Goal: Find contact information: Find contact information

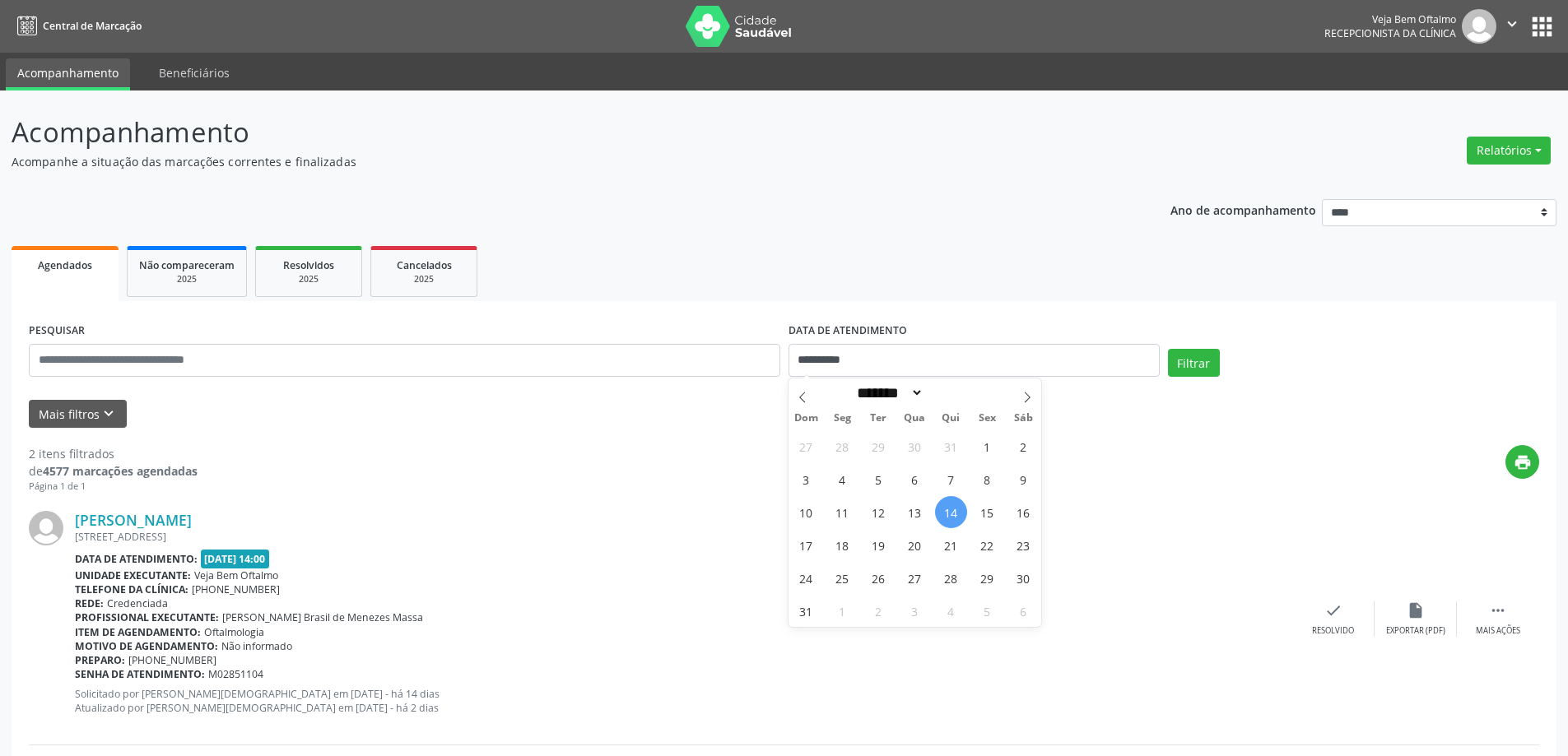
select select "*"
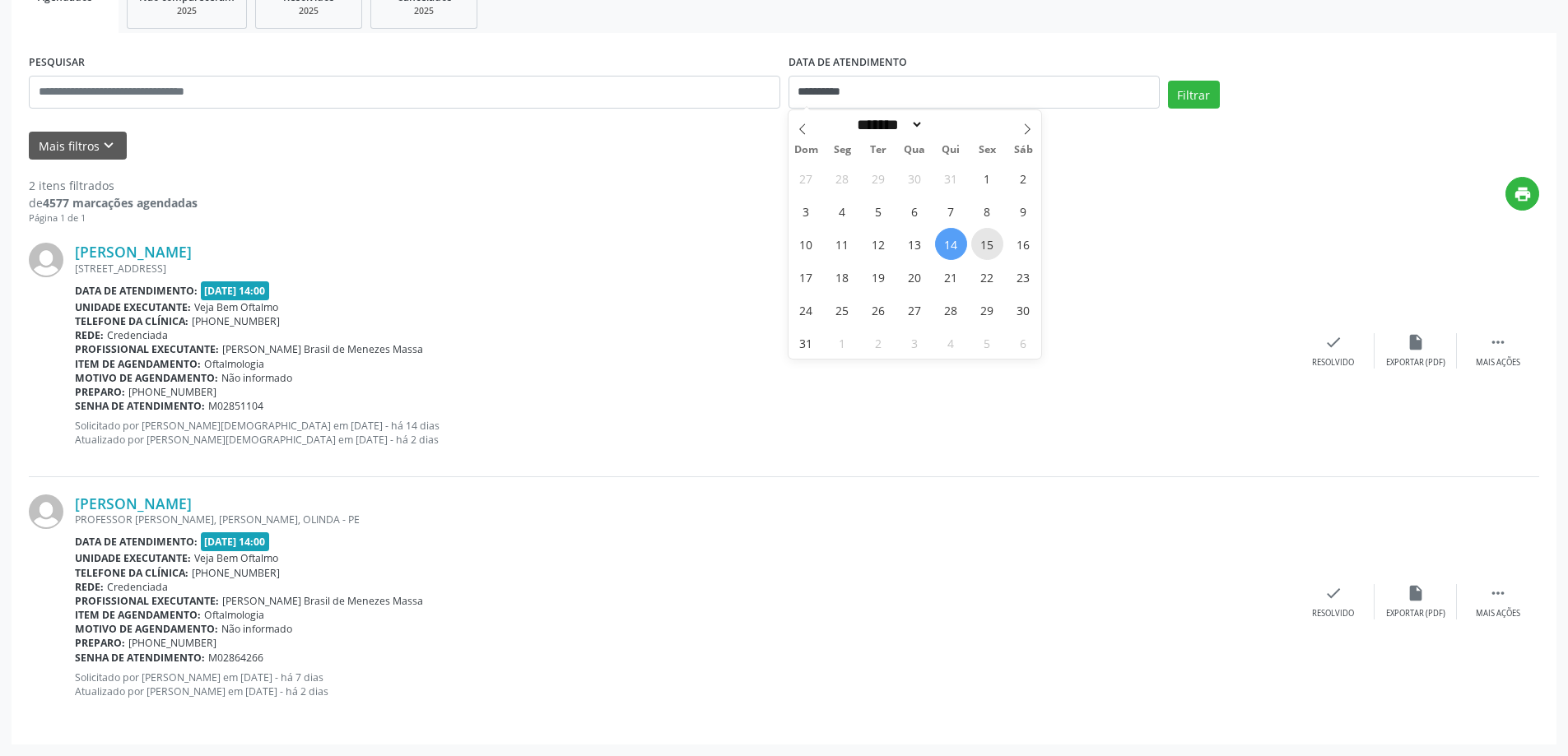
click at [988, 243] on span "15" at bounding box center [987, 244] width 32 height 32
type input "**********"
click at [988, 243] on span "15" at bounding box center [987, 244] width 32 height 32
click at [1195, 90] on button "Filtrar" at bounding box center [1193, 95] width 52 height 28
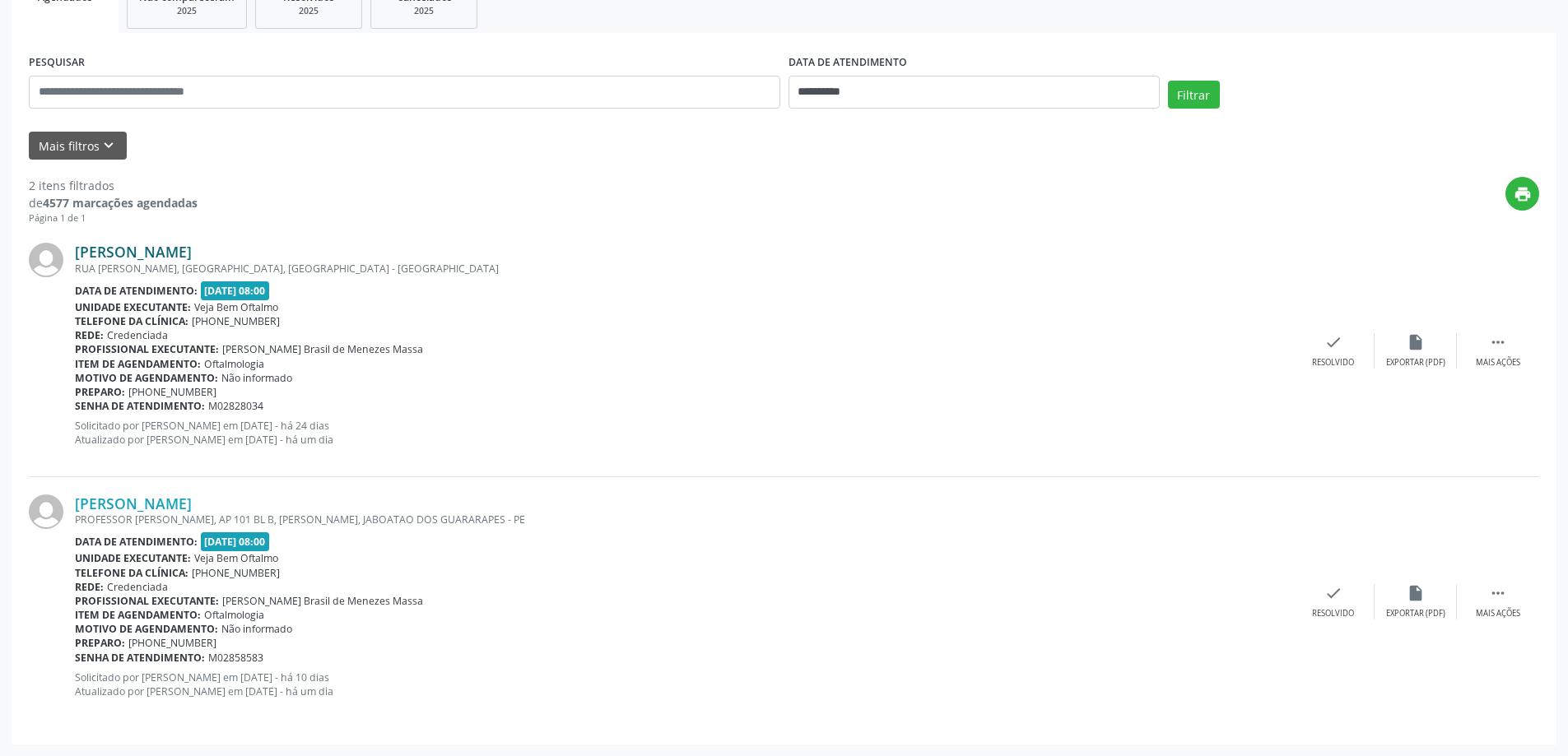
click at [191, 252] on link "[PERSON_NAME]" at bounding box center [133, 251] width 117 height 18
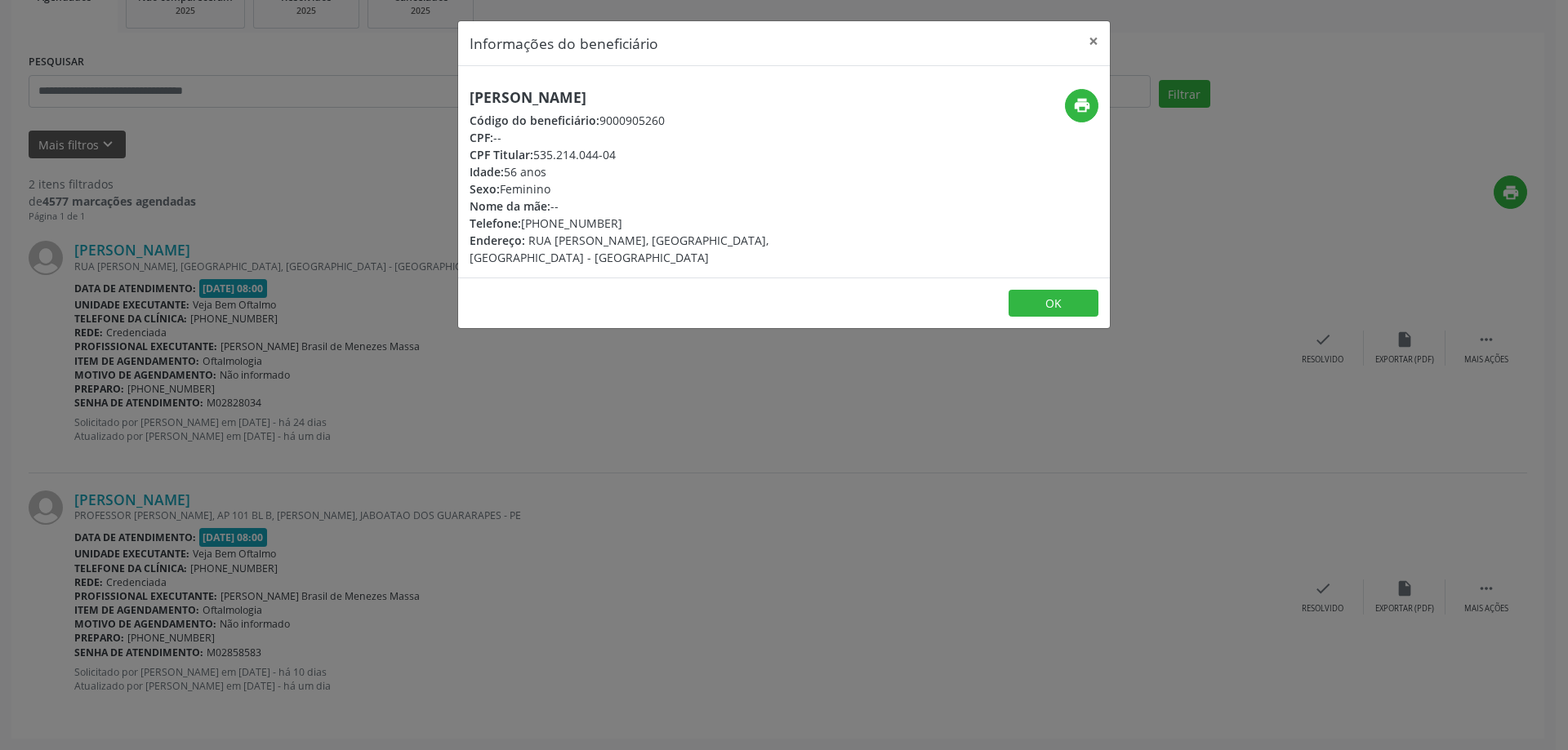
drag, startPoint x: 471, startPoint y: 98, endPoint x: 690, endPoint y: 102, distance: 219.0
click at [690, 102] on h5 "[PERSON_NAME]" at bounding box center [676, 98] width 411 height 17
copy h5 "[PERSON_NAME]"
drag, startPoint x: 546, startPoint y: 223, endPoint x: 606, endPoint y: 223, distance: 60.0
click at [606, 223] on div "Telefone: [PHONE_NUMBER]" at bounding box center [676, 223] width 411 height 17
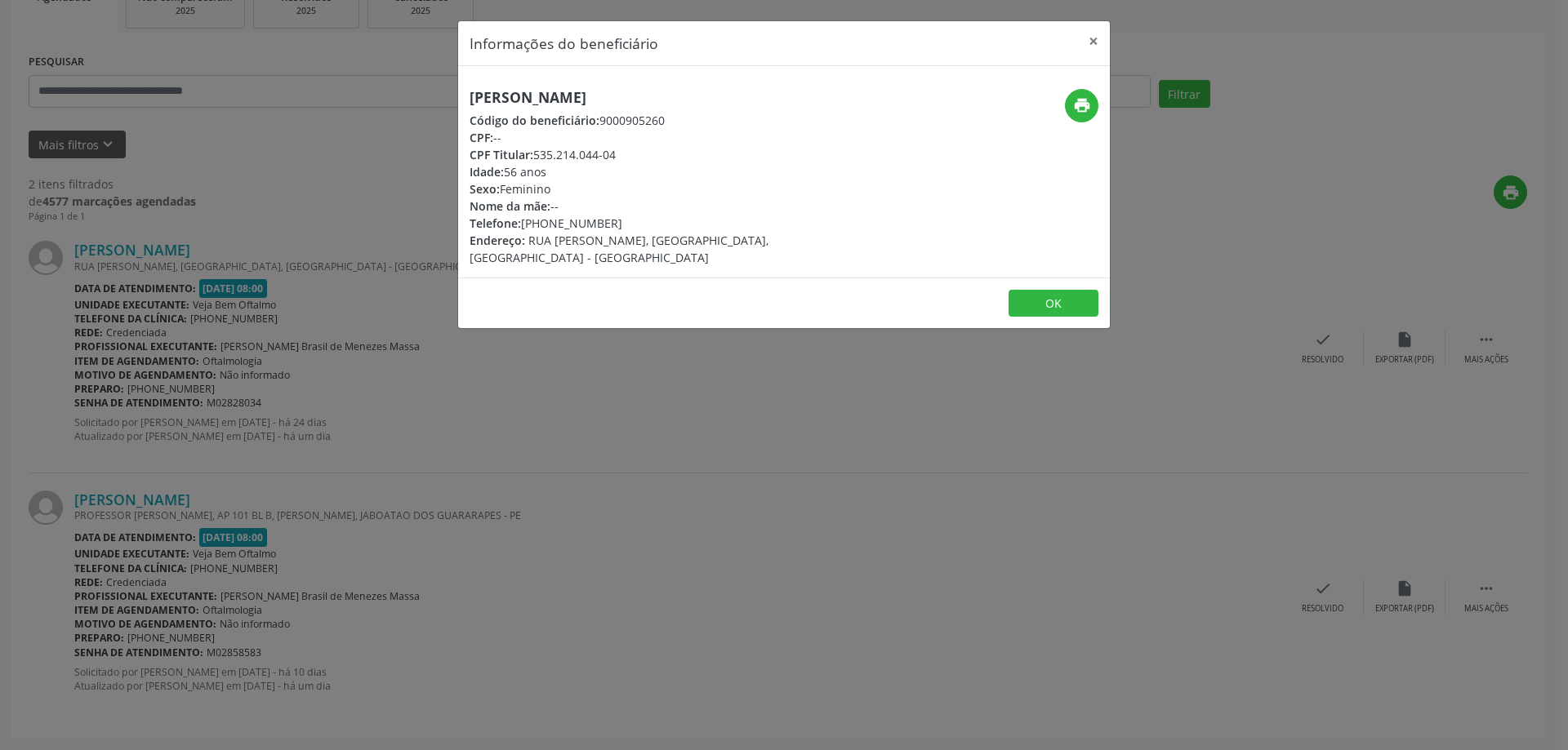
copy div "98509-7522"
click at [1094, 39] on button "×" at bounding box center [1092, 41] width 33 height 40
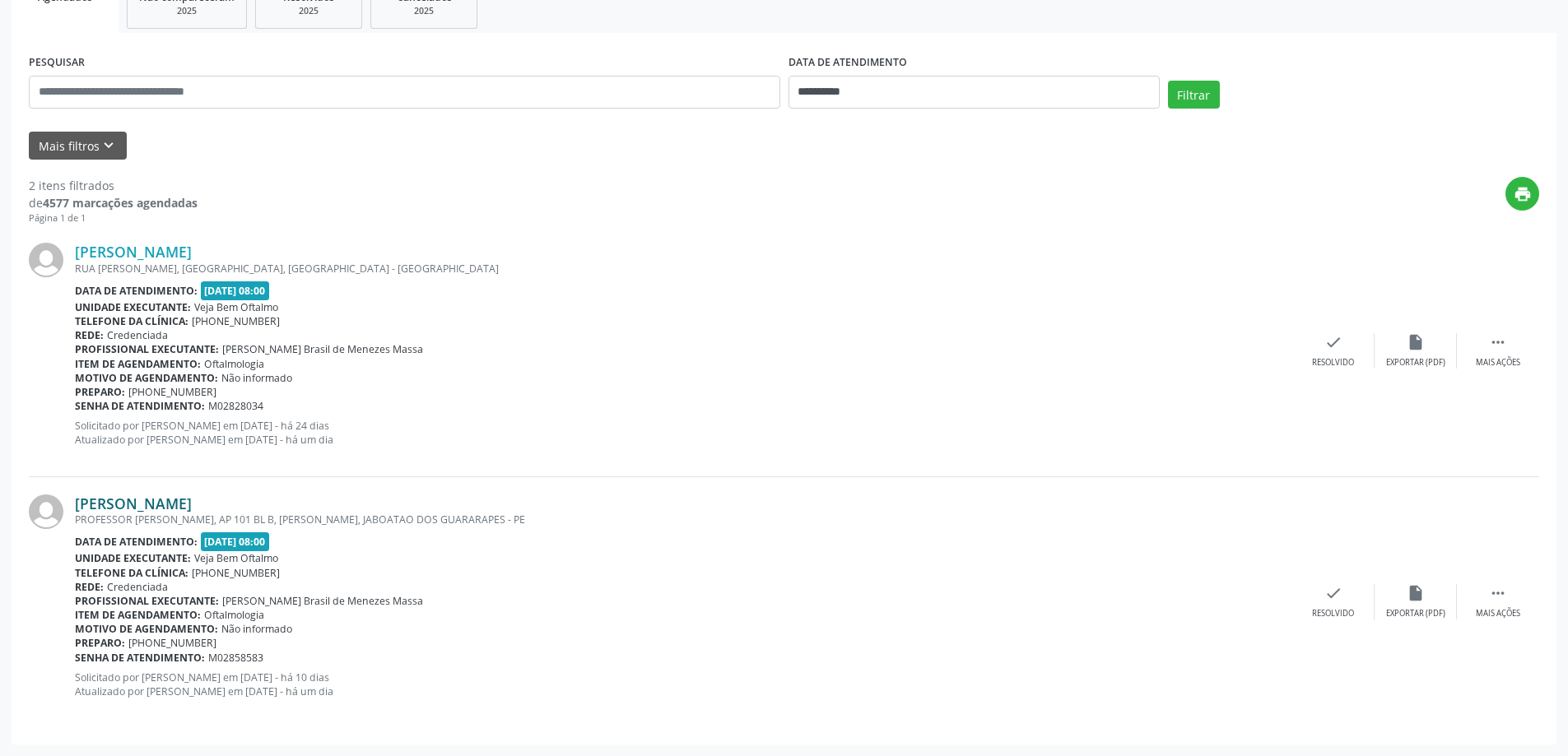
click at [167, 507] on link "[PERSON_NAME]" at bounding box center [133, 503] width 117 height 18
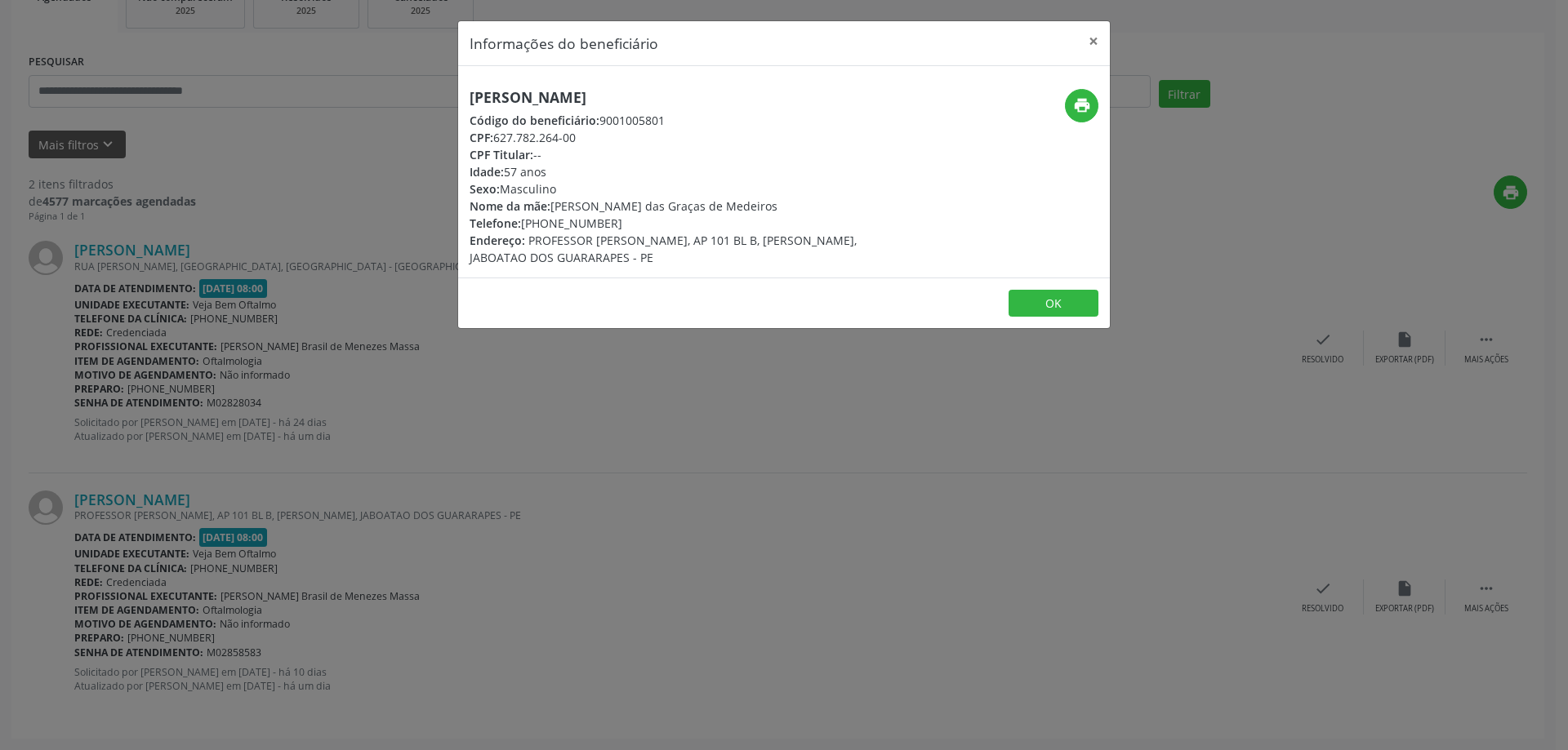
drag, startPoint x: 466, startPoint y: 96, endPoint x: 666, endPoint y: 96, distance: 200.0
click at [666, 96] on div "[PERSON_NAME] Código do beneficiário: 9001005801 CPF: 627.782.264-00 CPF Titula…" at bounding box center [675, 178] width 435 height 177
copy h5 "[PERSON_NAME]"
click at [1094, 38] on button "×" at bounding box center [1092, 41] width 33 height 40
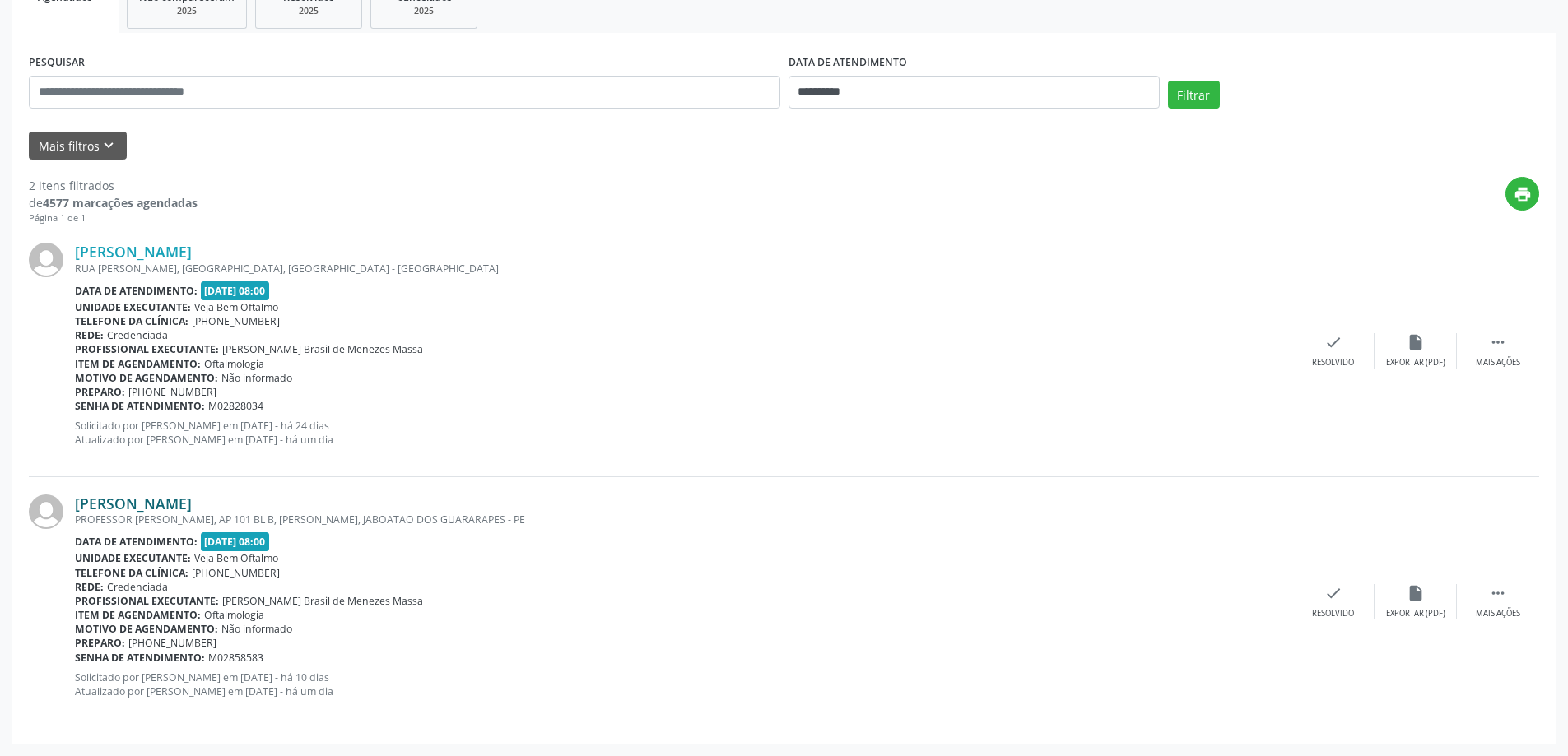
click at [191, 502] on link "[PERSON_NAME]" at bounding box center [133, 503] width 117 height 18
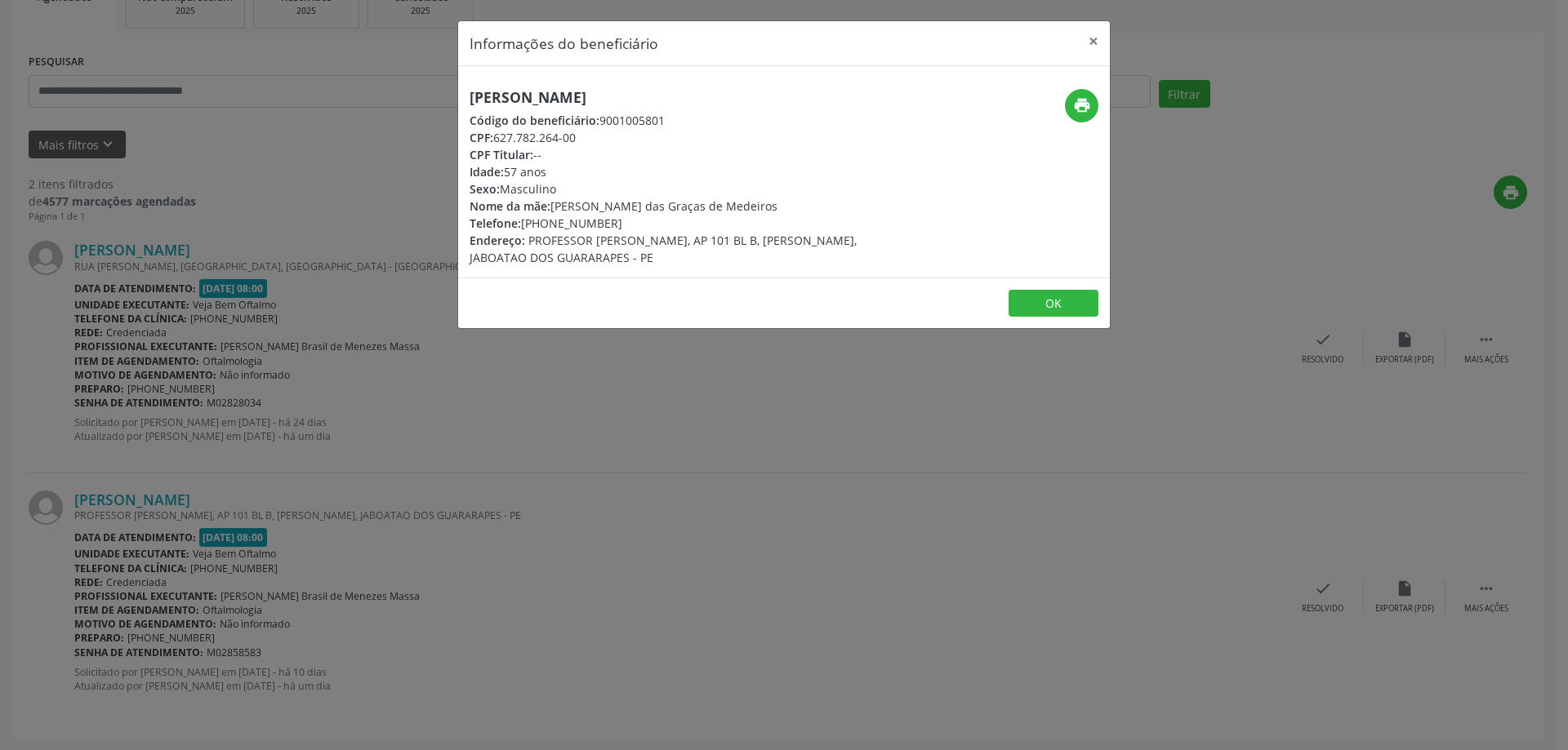
drag, startPoint x: 665, startPoint y: 89, endPoint x: 469, endPoint y: 101, distance: 196.4
click at [469, 101] on div "[PERSON_NAME] Código do beneficiário: 9001005801 CPF: 627.782.264-00 CPF Titula…" at bounding box center [675, 178] width 435 height 177
copy h5 "[PERSON_NAME]"
drag, startPoint x: 545, startPoint y: 223, endPoint x: 608, endPoint y: 224, distance: 63.0
click at [608, 224] on div "Telefone: [PHONE_NUMBER]" at bounding box center [676, 223] width 411 height 17
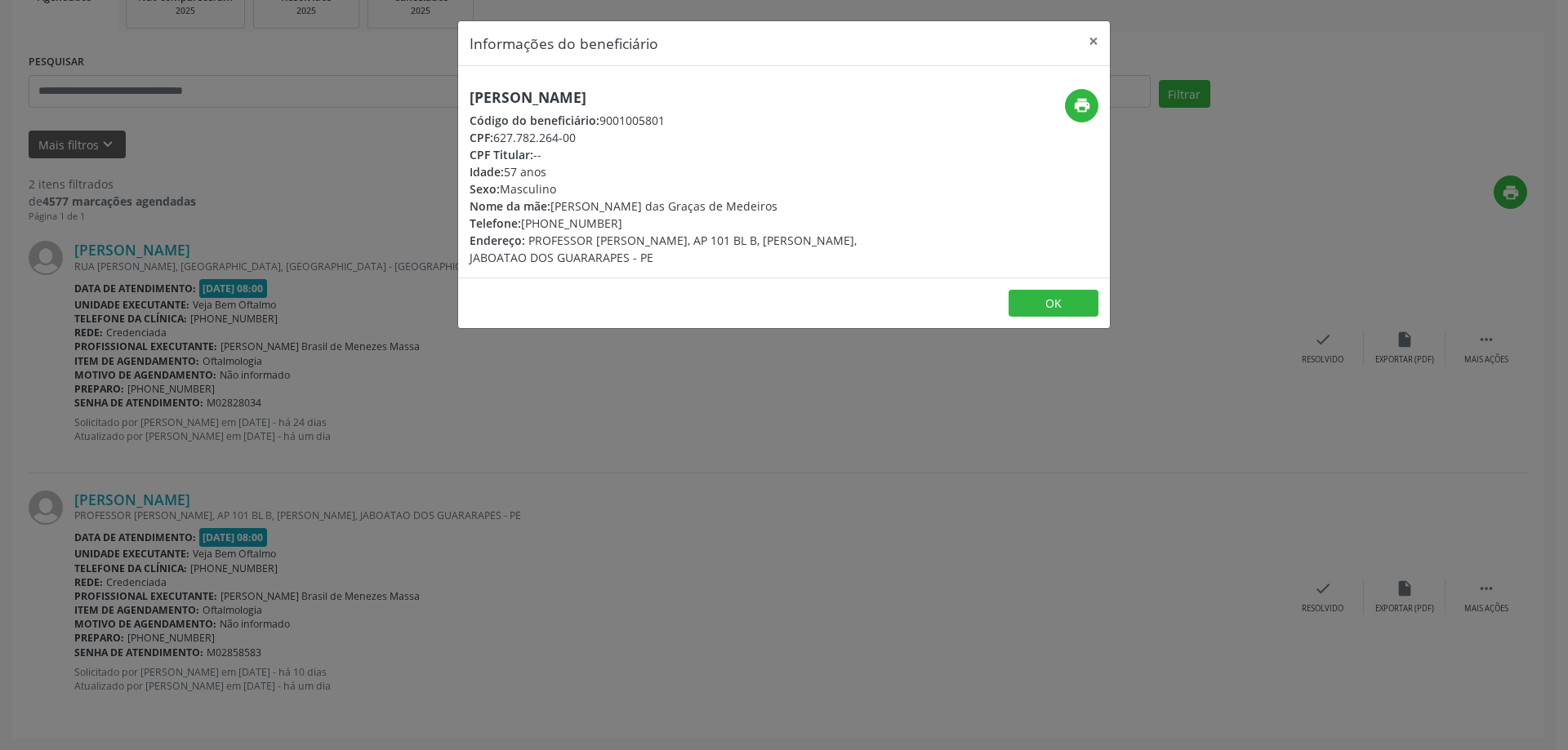
copy div "97313-8483"
drag, startPoint x: 496, startPoint y: 139, endPoint x: 575, endPoint y: 137, distance: 79.0
click at [575, 137] on div "CPF: 627.782.264-00" at bounding box center [676, 138] width 411 height 17
copy div "627.782.264-00"
click at [1090, 40] on button "×" at bounding box center [1092, 41] width 33 height 40
